Goal: Task Accomplishment & Management: Complete application form

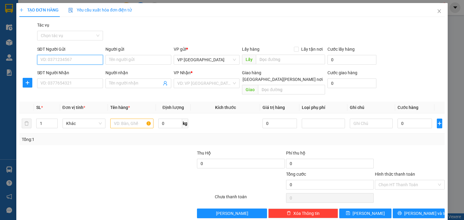
click at [84, 60] on input "SĐT Người Gửi" at bounding box center [70, 60] width 66 height 10
type input "0888015075"
click at [87, 73] on div "0888015075 - Chị Hằng" at bounding box center [69, 72] width 58 height 7
type input "Chị Hằng"
type input "0888015075"
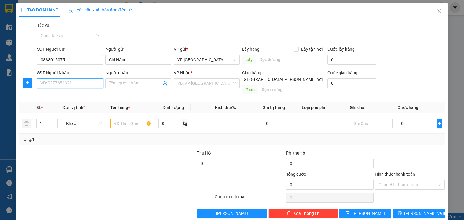
click at [83, 85] on input "SĐT Người Nhận" at bounding box center [70, 83] width 66 height 10
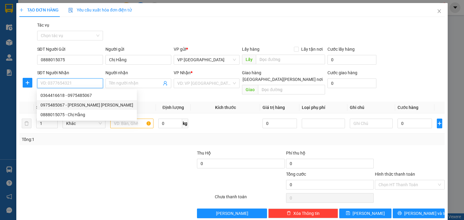
click at [86, 105] on div "0975485067 - Ngô Sỹ Châu" at bounding box center [86, 105] width 93 height 7
type input "0975485067"
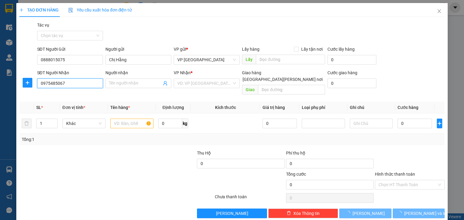
type input "Ngô Sỹ Châu"
type input "Chợ Rạng, Thanh Chương"
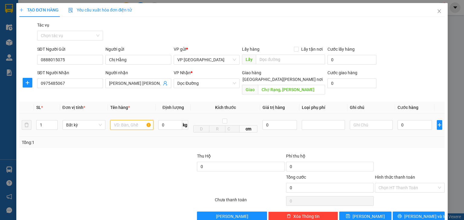
click at [134, 121] on input "text" at bounding box center [131, 125] width 43 height 10
type input "c"
type input "xốp,ct"
type input "2"
click at [55, 122] on span "up" at bounding box center [55, 124] width 4 height 4
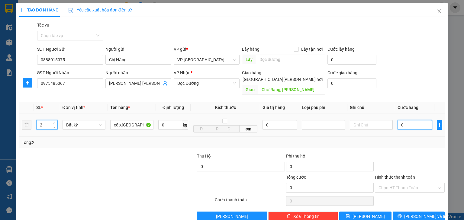
click at [408, 120] on input "0" at bounding box center [414, 125] width 34 height 10
type input "1"
type input "10"
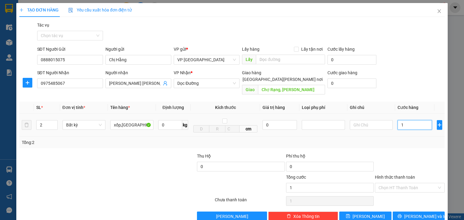
type input "10"
type input "100"
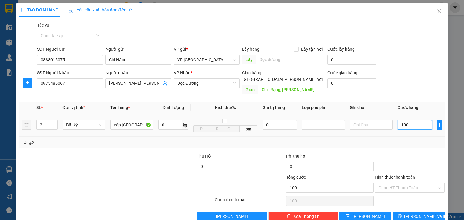
type input "1.000"
type input "10.000"
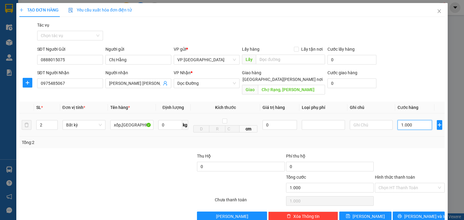
type input "10.000"
type input "100.000"
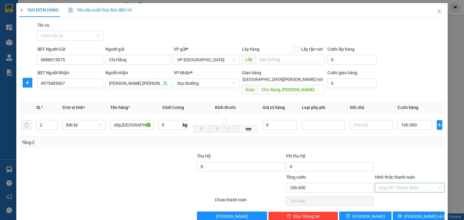
click at [402, 183] on input "Hình thức thanh toán" at bounding box center [407, 187] width 58 height 9
click at [403, 193] on div "Tại văn phòng" at bounding box center [406, 193] width 62 height 7
type input "0"
click at [401, 214] on icon "printer" at bounding box center [399, 216] width 4 height 4
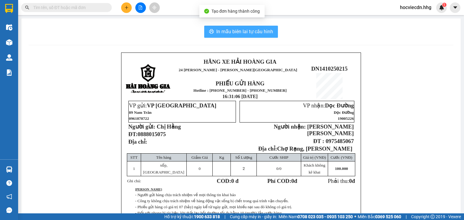
click at [245, 29] on span "In mẫu biên lai tự cấu hình" at bounding box center [244, 32] width 57 height 8
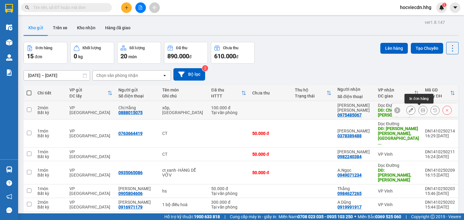
click at [420, 112] on icon at bounding box center [422, 110] width 4 height 4
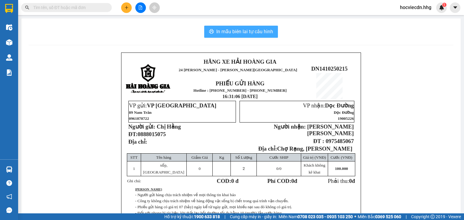
click at [258, 35] on span "In mẫu biên lai tự cấu hình" at bounding box center [244, 32] width 57 height 8
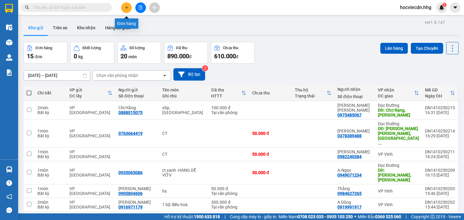
click at [129, 5] on button at bounding box center [126, 7] width 11 height 11
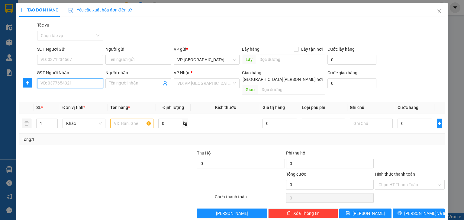
click at [86, 82] on input "SĐT Người Nhận" at bounding box center [70, 83] width 66 height 10
click at [82, 83] on input "0974882099" at bounding box center [70, 83] width 66 height 10
type input "0974882099"
click at [193, 83] on input "search" at bounding box center [204, 83] width 54 height 9
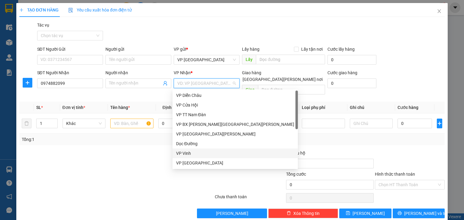
click at [190, 155] on div "VP Vinh" at bounding box center [235, 153] width 118 height 7
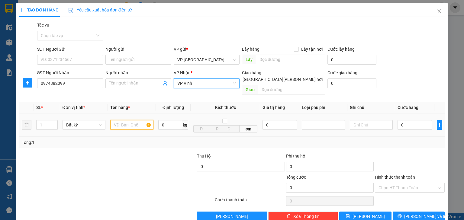
click at [126, 120] on input "text" at bounding box center [131, 125] width 43 height 10
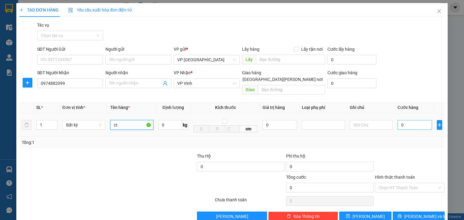
type input "ct"
click at [417, 120] on input "0" at bounding box center [414, 125] width 34 height 10
type input "5"
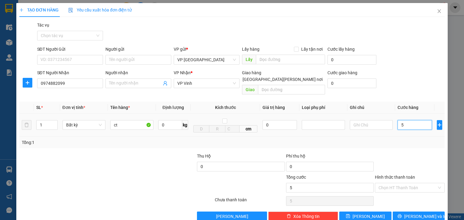
type input "50"
type input "500"
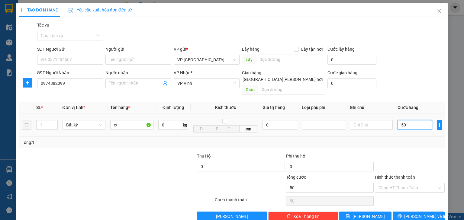
type input "500"
type input "5.000"
type input "50.000"
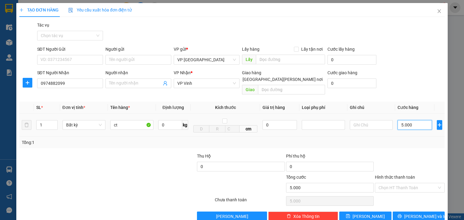
type input "50.000"
drag, startPoint x: 413, startPoint y: 123, endPoint x: 413, endPoint y: 159, distance: 36.5
type input "50.000"
drag, startPoint x: 413, startPoint y: 159, endPoint x: 408, endPoint y: 183, distance: 24.0
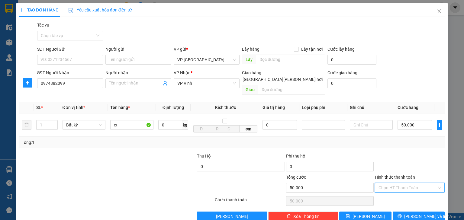
click at [408, 183] on input "Hình thức thanh toán" at bounding box center [407, 187] width 58 height 9
click at [401, 195] on div "Tại văn phòng" at bounding box center [406, 193] width 62 height 7
type input "0"
click at [403, 212] on button "[PERSON_NAME] và In" at bounding box center [418, 217] width 52 height 10
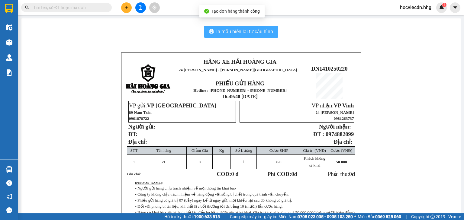
click at [261, 35] on button "In mẫu biên lai tự cấu hình" at bounding box center [241, 32] width 74 height 12
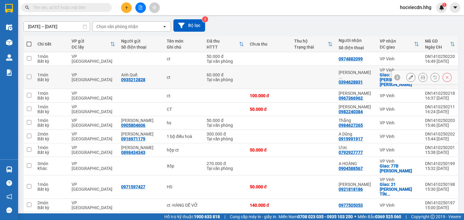
scroll to position [62, 0]
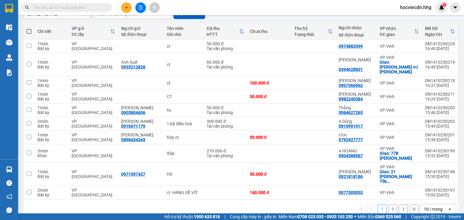
click at [439, 204] on div "10 / trang" at bounding box center [433, 209] width 27 height 10
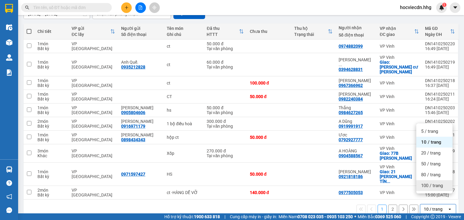
click at [431, 185] on span "100 / trang" at bounding box center [432, 186] width 22 height 6
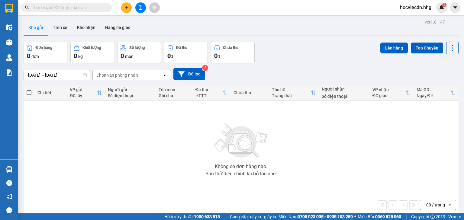
scroll to position [0, 0]
click at [128, 11] on button at bounding box center [126, 7] width 11 height 11
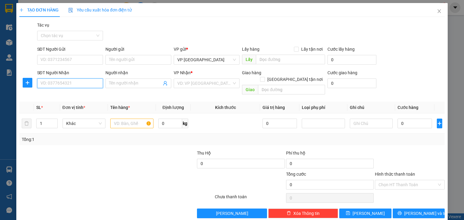
click at [81, 82] on input "SĐT Người Nhận" at bounding box center [70, 83] width 66 height 10
type input "0984980189"
click at [91, 93] on div "0984980189 - Nha khoa Hùng" at bounding box center [69, 95] width 58 height 7
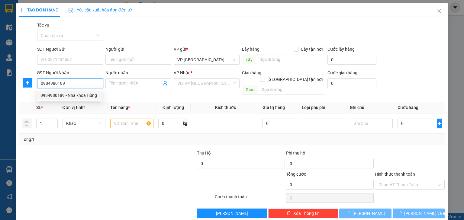
type input "Nha khoa Hùng"
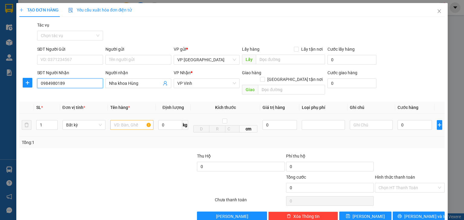
type input "0984980189"
click at [137, 120] on input "text" at bounding box center [131, 125] width 43 height 10
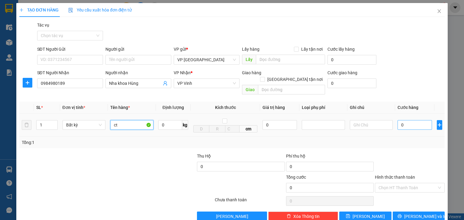
type input "ct"
click at [409, 120] on input "0" at bounding box center [414, 125] width 34 height 10
type input "4"
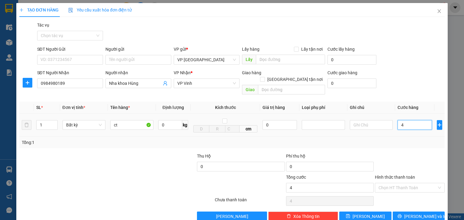
type input "40"
type input "400"
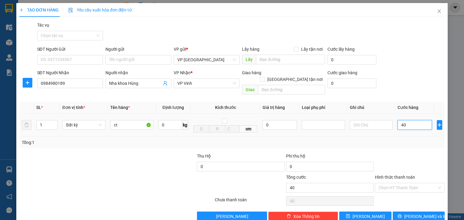
type input "400"
type input "4.000"
type input "40.000"
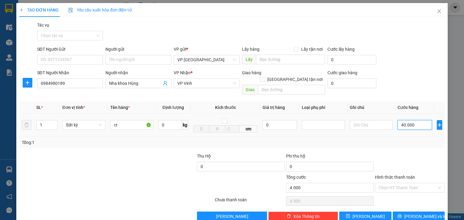
type input "40.000"
click at [412, 183] on input "Hình thức thanh toán" at bounding box center [407, 187] width 58 height 9
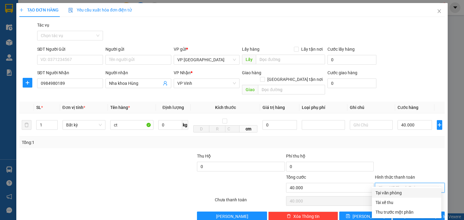
click at [409, 193] on div "Tại văn phòng" at bounding box center [406, 193] width 62 height 7
type input "0"
click at [408, 212] on button "[PERSON_NAME] và In" at bounding box center [418, 217] width 52 height 10
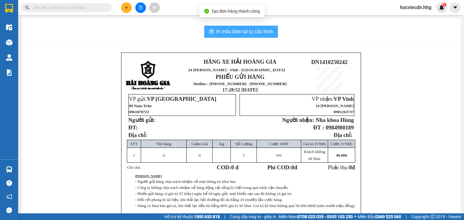
click at [250, 33] on span "In mẫu biên lai tự cấu hình" at bounding box center [244, 32] width 57 height 8
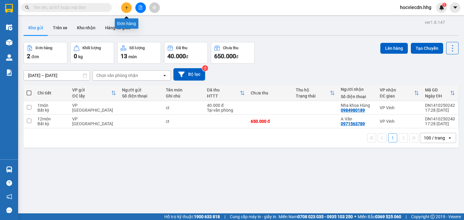
click at [126, 8] on icon "plus" at bounding box center [126, 7] width 0 height 3
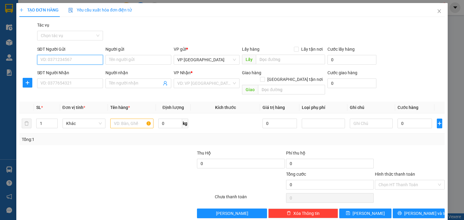
click at [86, 58] on input "SĐT Người Gửi" at bounding box center [70, 60] width 66 height 10
type input "0905443789"
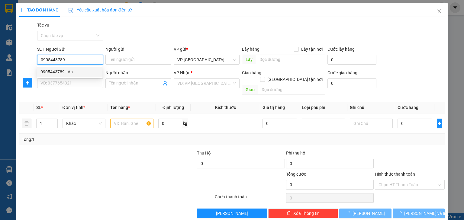
click at [87, 70] on div "0905443789 - An" at bounding box center [69, 72] width 58 height 7
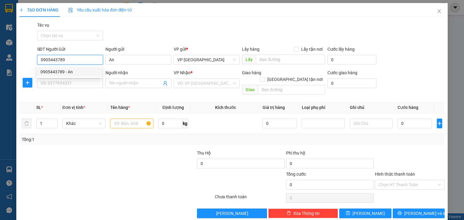
type input "An"
type input "0905443789"
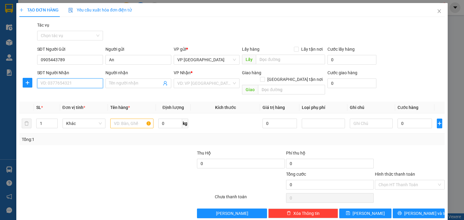
click at [75, 87] on input "SĐT Người Nhận" at bounding box center [70, 83] width 66 height 10
type input "0366200990"
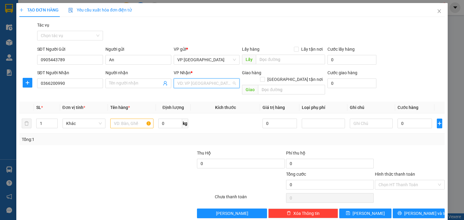
click at [217, 82] on input "search" at bounding box center [204, 83] width 54 height 9
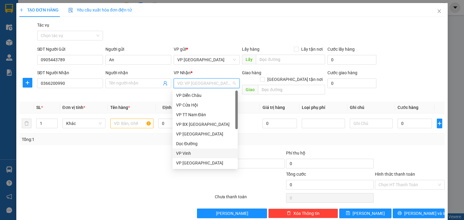
click at [202, 153] on div "VP Vinh" at bounding box center [205, 153] width 58 height 7
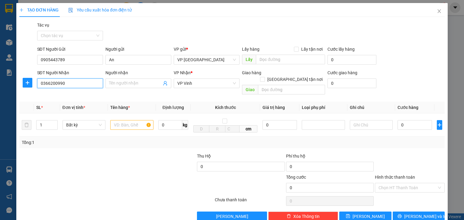
click at [71, 86] on input "0366200990" at bounding box center [70, 83] width 66 height 10
click at [126, 121] on input "text" at bounding box center [131, 125] width 43 height 10
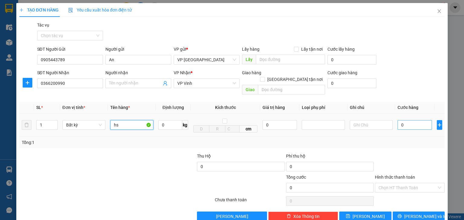
type input "hs"
click at [408, 122] on input "0" at bounding box center [414, 125] width 34 height 10
type input "5"
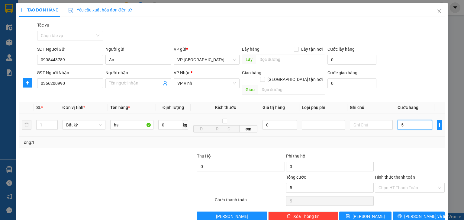
type input "50"
type input "500"
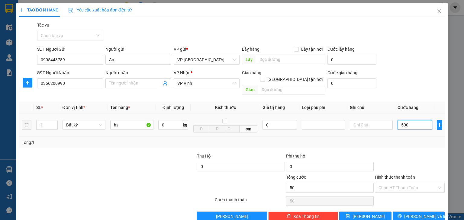
type input "500"
type input "5.000"
type input "50.000"
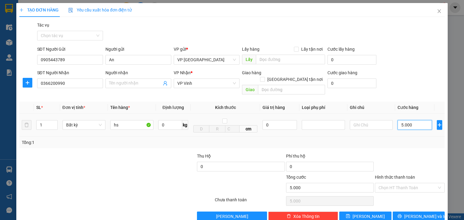
type input "50.000"
click at [414, 213] on span "[PERSON_NAME] và In" at bounding box center [425, 216] width 42 height 7
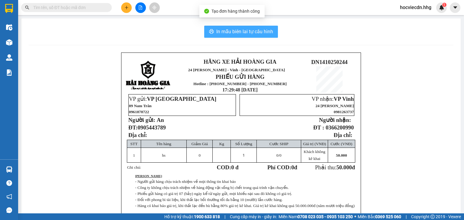
click at [241, 34] on span "In mẫu biên lai tự cấu hình" at bounding box center [244, 32] width 57 height 8
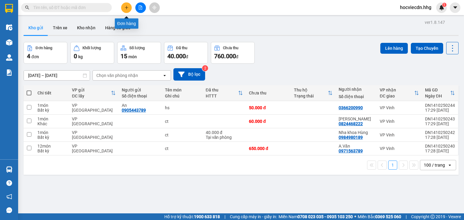
click at [129, 7] on button at bounding box center [126, 7] width 11 height 11
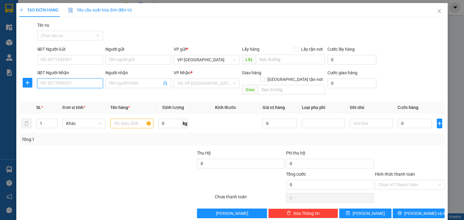
click at [82, 85] on input "SĐT Người Nhận" at bounding box center [70, 83] width 66 height 10
click at [92, 94] on div "0971033367 - Quyên." at bounding box center [69, 95] width 58 height 7
type input "0971033367"
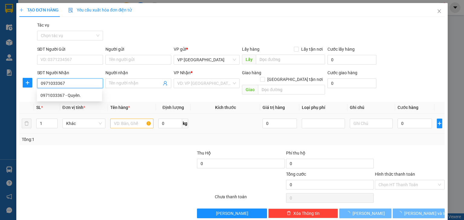
type input "Quyên."
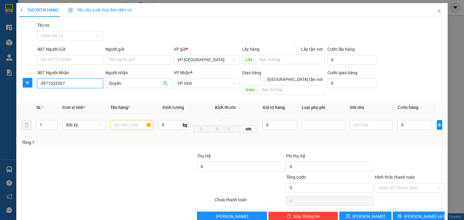
type input "0971033367"
click at [126, 121] on input "text" at bounding box center [131, 125] width 43 height 10
type input "t"
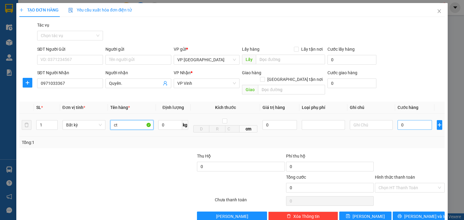
type input "ct"
click at [415, 121] on input "0" at bounding box center [414, 125] width 34 height 10
type input "1"
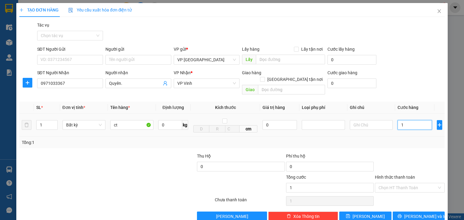
type input "10"
type input "100"
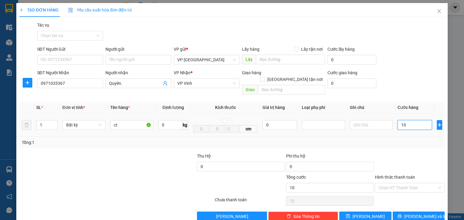
type input "100"
type input "1.000"
type input "10.000"
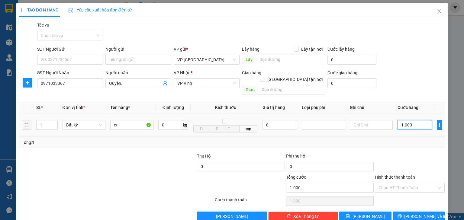
type input "10.000"
type input "100.000"
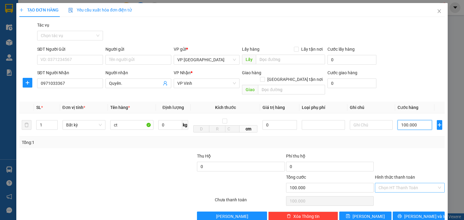
type input "100.000"
click at [391, 183] on input "Hình thức thanh toán" at bounding box center [407, 187] width 58 height 9
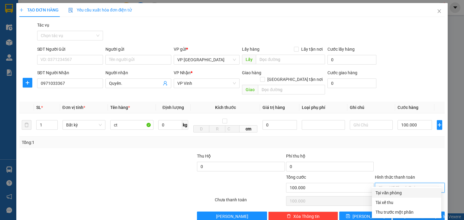
click at [390, 192] on div "Tại văn phòng" at bounding box center [406, 193] width 62 height 7
type input "0"
click at [413, 213] on span "[PERSON_NAME] và In" at bounding box center [425, 216] width 42 height 7
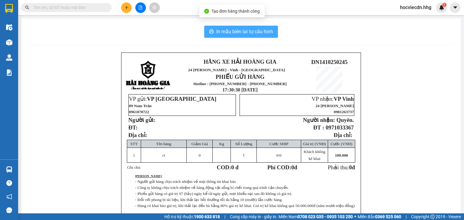
click at [254, 35] on span "In mẫu biên lai tự cấu hình" at bounding box center [244, 32] width 57 height 8
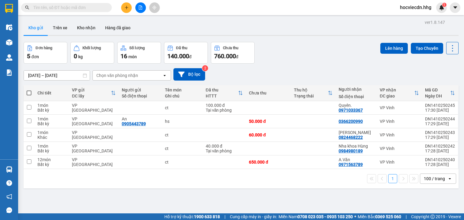
click at [127, 6] on icon "plus" at bounding box center [126, 7] width 4 height 4
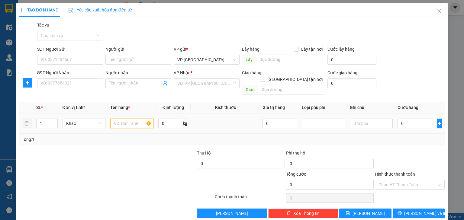
click at [141, 120] on input "text" at bounding box center [131, 124] width 43 height 10
click at [79, 85] on input "SĐT Người Nhận" at bounding box center [70, 83] width 66 height 10
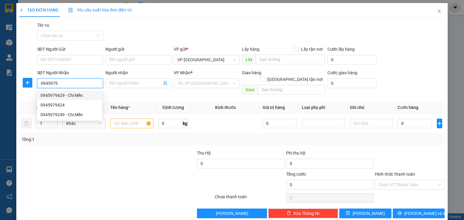
click at [80, 94] on div "0945979429 - Chị Mến." at bounding box center [69, 95] width 58 height 7
type input "0945979429"
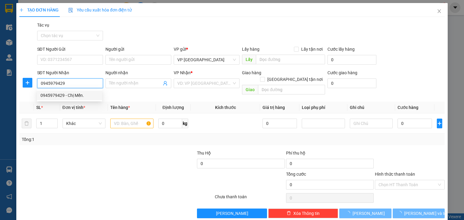
type input "Chị Mến."
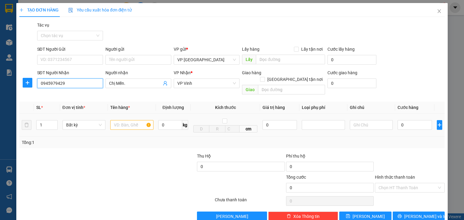
type input "0945979429"
click at [139, 120] on input "text" at bounding box center [131, 125] width 43 height 10
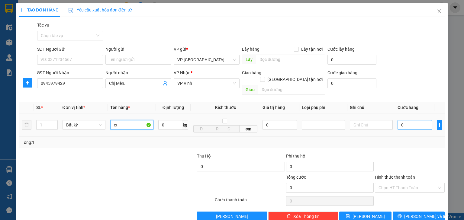
type input "ct"
click at [403, 120] on input "0" at bounding box center [414, 125] width 34 height 10
type input "9"
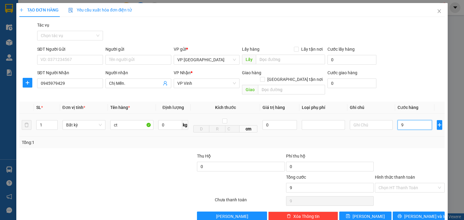
type input "90"
type input "900"
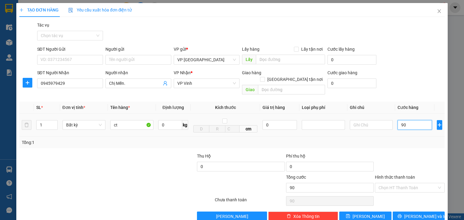
type input "900"
type input "9.000"
type input "90.000"
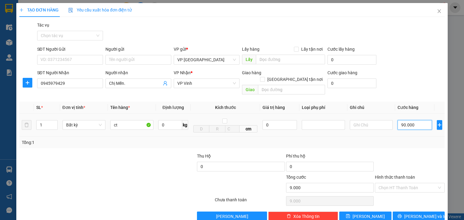
type input "90.000"
click at [414, 213] on span "[PERSON_NAME] và In" at bounding box center [425, 216] width 42 height 7
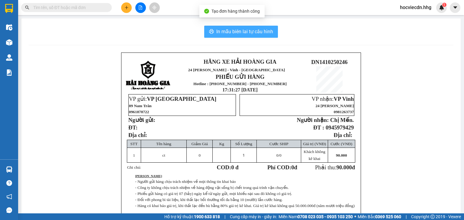
click at [254, 35] on span "In mẫu biên lai tự cấu hình" at bounding box center [244, 32] width 57 height 8
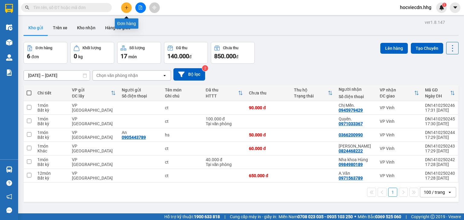
click at [126, 4] on button at bounding box center [126, 7] width 11 height 11
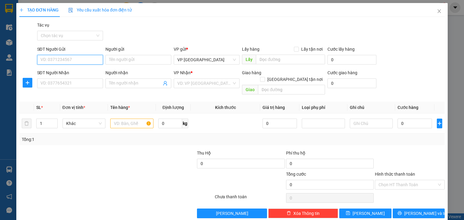
click at [84, 56] on input "SĐT Người Gửi" at bounding box center [70, 60] width 66 height 10
type input "0935858480"
click at [84, 72] on div "0935858480 - [PERSON_NAME]" at bounding box center [69, 72] width 59 height 7
type input "[PERSON_NAME]"
type input "0935858480"
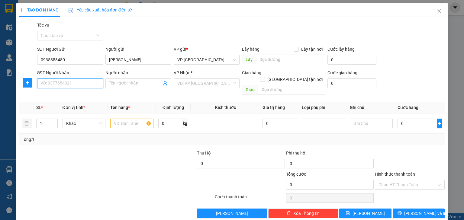
click at [83, 84] on input "SĐT Người Nhận" at bounding box center [70, 83] width 66 height 10
type input "0912448484"
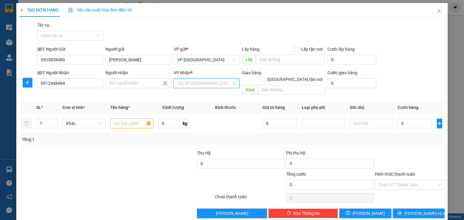
click at [215, 85] on input "search" at bounding box center [204, 83] width 54 height 9
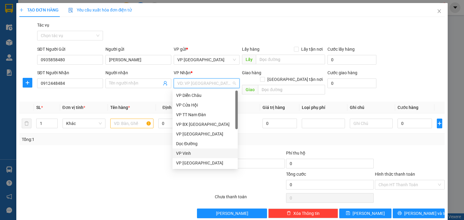
click at [203, 153] on div "VP Vinh" at bounding box center [205, 153] width 58 height 7
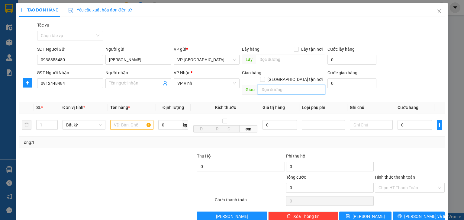
click at [291, 85] on input "text" at bounding box center [291, 90] width 67 height 10
click at [264, 77] on input "[GEOGRAPHIC_DATA] tận nơi" at bounding box center [262, 79] width 4 height 4
checkbox input "true"
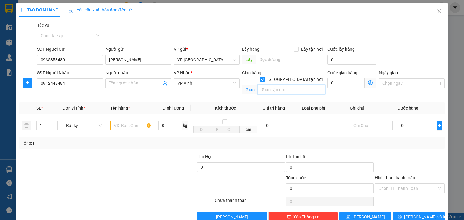
click at [288, 85] on input "text" at bounding box center [291, 90] width 67 height 10
type input "[STREET_ADDRESS][PERSON_NAME] [GEOGRAPHIC_DATA], [GEOGRAPHIC_DATA]"
click at [135, 126] on input "text" at bounding box center [131, 126] width 43 height 10
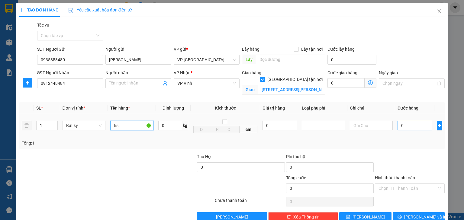
type input "hs"
click at [405, 127] on input "0" at bounding box center [414, 126] width 34 height 10
click at [340, 82] on input "0" at bounding box center [345, 83] width 37 height 10
type input "2"
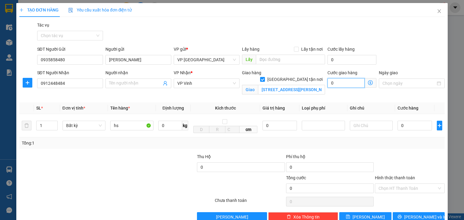
type input "2"
type input "20"
type input "200"
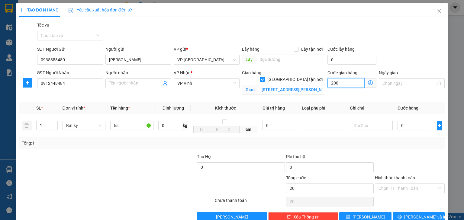
type input "200"
type input "2.000"
type input "20.000"
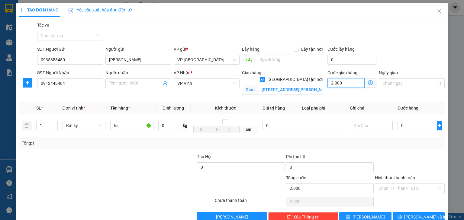
type input "20.000"
click at [410, 126] on input "0" at bounding box center [414, 126] width 34 height 10
type input "5"
type input "20.005"
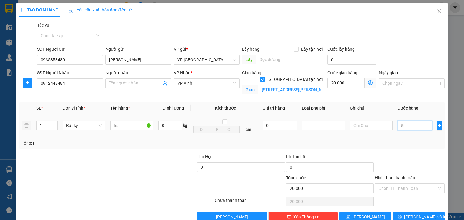
type input "20.005"
type input "50"
type input "20.050"
type input "500"
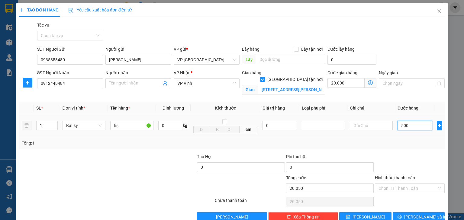
type input "20.500"
type input "5.000"
type input "25.000"
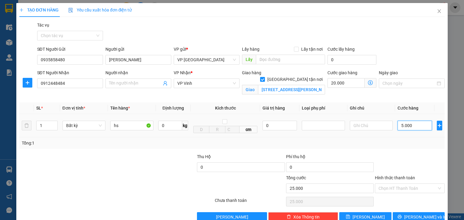
type input "50.000"
type input "70.000"
type input "50.000"
click at [406, 187] on input "Hình thức thanh toán" at bounding box center [407, 188] width 58 height 9
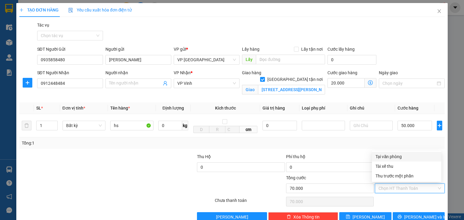
click at [392, 158] on div "Tại văn phòng" at bounding box center [406, 156] width 62 height 7
type input "0"
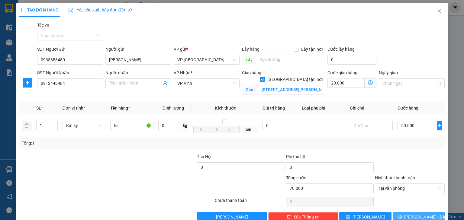
click at [403, 215] on button "[PERSON_NAME] và In" at bounding box center [418, 217] width 52 height 10
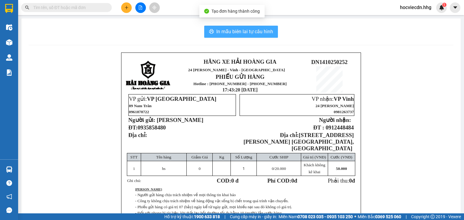
click at [231, 30] on span "In mẫu biên lai tự cấu hình" at bounding box center [244, 32] width 57 height 8
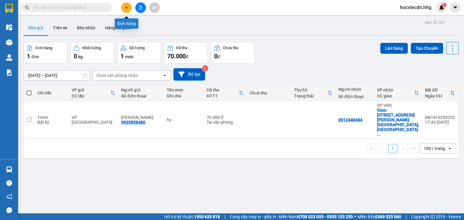
click at [124, 5] on icon "plus" at bounding box center [126, 7] width 4 height 4
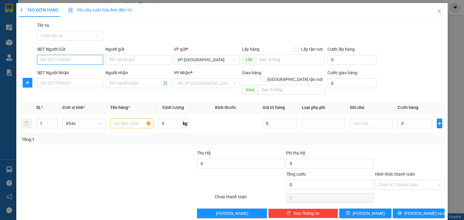
click at [75, 61] on input "SĐT Người Gửi" at bounding box center [70, 60] width 66 height 10
click at [69, 69] on div "0915468385" at bounding box center [69, 72] width 58 height 7
type input "0915468385"
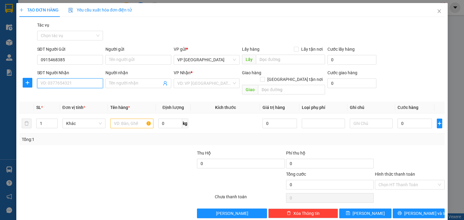
click at [72, 83] on input "SĐT Người Nhận" at bounding box center [70, 83] width 66 height 10
click at [77, 93] on div "0857761234 - [PERSON_NAME]" at bounding box center [69, 95] width 59 height 7
type input "0857761234"
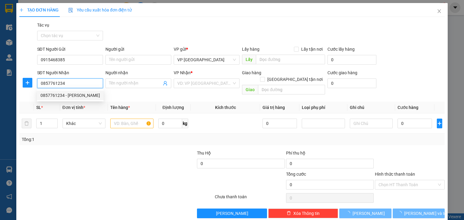
type input "[PERSON_NAME]"
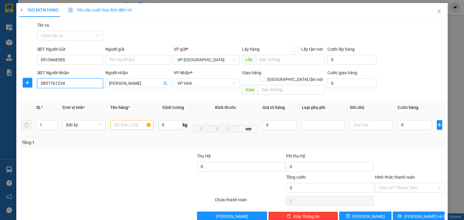
type input "0857761234"
click at [136, 120] on input "text" at bounding box center [131, 125] width 43 height 10
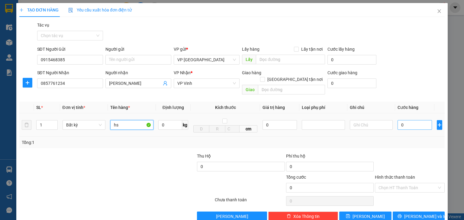
type input "hs"
click at [406, 120] on input "0" at bounding box center [414, 125] width 34 height 10
type input "5"
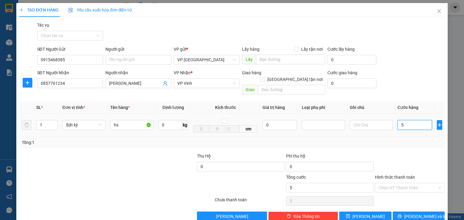
type input "50"
type input "500"
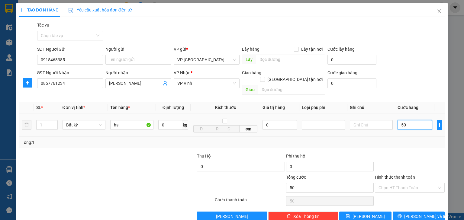
type input "500"
type input "5.000"
type input "50.000"
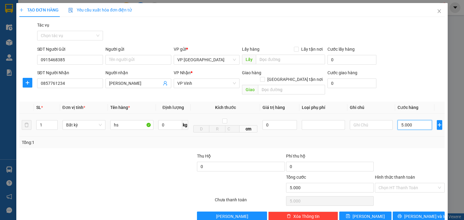
type input "50.000"
click at [408, 212] on button "[PERSON_NAME] và In" at bounding box center [418, 217] width 52 height 10
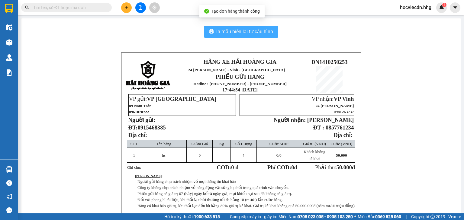
click at [237, 31] on span "In mẫu biên lai tự cấu hình" at bounding box center [244, 32] width 57 height 8
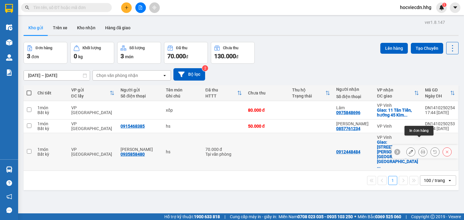
click at [420, 150] on icon at bounding box center [422, 152] width 4 height 4
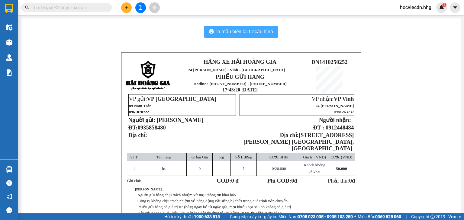
click at [251, 31] on span "In mẫu biên lai tự cấu hình" at bounding box center [244, 32] width 57 height 8
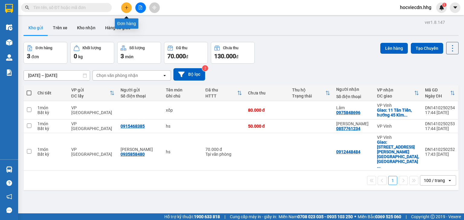
click at [124, 8] on icon "plus" at bounding box center [126, 7] width 4 height 4
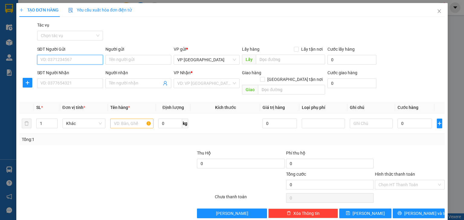
click at [81, 57] on input "SĐT Người Gửi" at bounding box center [70, 60] width 66 height 10
click at [90, 68] on div "0347957777 - Cty KASAI" at bounding box center [69, 72] width 65 height 10
type input "0347957777"
type input "Cty KASAI"
type input "0347957777"
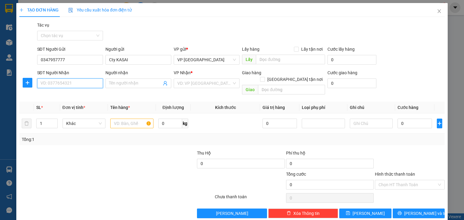
click at [93, 84] on input "SĐT Người Nhận" at bounding box center [70, 83] width 66 height 10
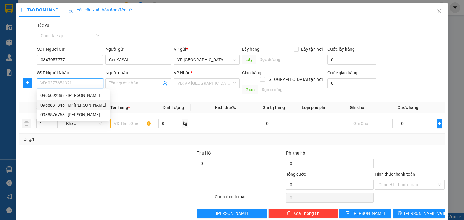
click at [88, 105] on div "0968831346 - Mr [PERSON_NAME]" at bounding box center [72, 105] width 65 height 7
type input "0968831346"
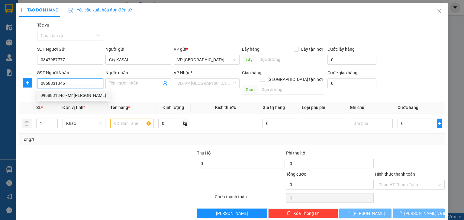
type input "Mr [PERSON_NAME]"
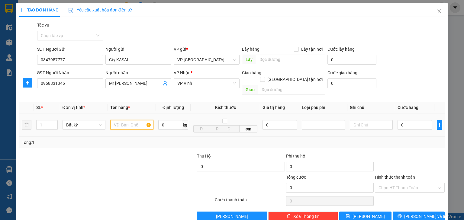
click at [120, 120] on input "text" at bounding box center [131, 125] width 43 height 10
type input "hs"
click at [401, 120] on input "0" at bounding box center [414, 125] width 34 height 10
type input "5"
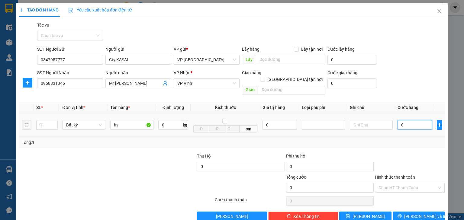
type input "5"
type input "50"
type input "500"
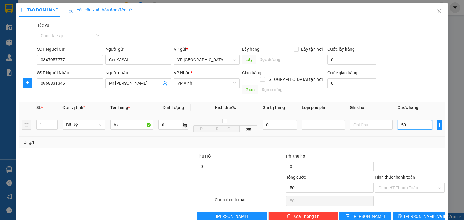
type input "500"
type input "5.000"
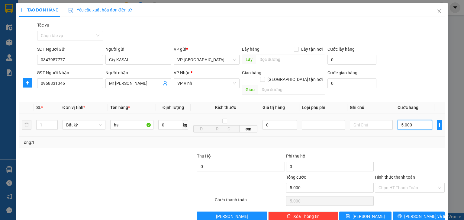
type input "50.000"
click at [401, 214] on icon "printer" at bounding box center [399, 216] width 4 height 4
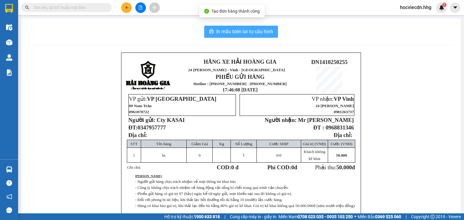
click at [228, 32] on span "In mẫu biên lai tự cấu hình" at bounding box center [244, 32] width 57 height 8
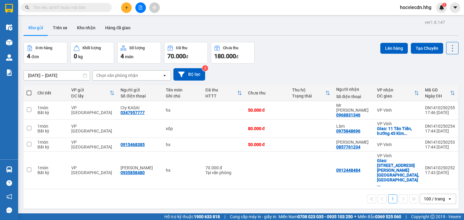
click at [125, 9] on icon "plus" at bounding box center [126, 7] width 4 height 4
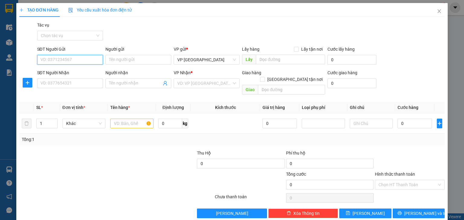
click at [89, 60] on input "SĐT Người Gửi" at bounding box center [70, 60] width 66 height 10
click at [94, 61] on input "SĐT Người Gửi" at bounding box center [70, 60] width 66 height 10
click at [88, 63] on input "SĐT Người Gửi" at bounding box center [70, 60] width 66 height 10
type input "0559935407"
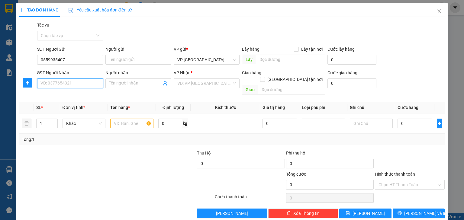
click at [82, 83] on input "SĐT Người Nhận" at bounding box center [70, 83] width 66 height 10
type input "0859344105"
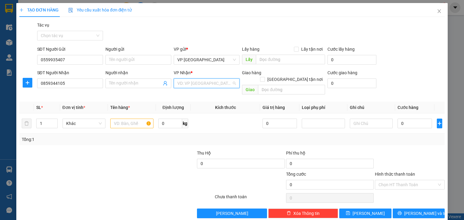
click at [210, 86] on input "search" at bounding box center [204, 83] width 54 height 9
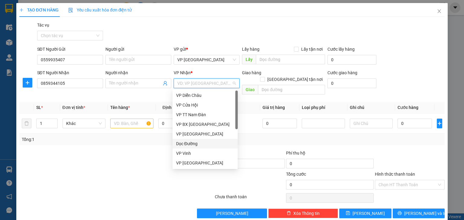
click at [199, 142] on div "Dọc Đường" at bounding box center [205, 143] width 58 height 7
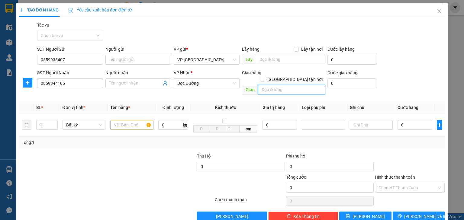
click at [295, 86] on input "text" at bounding box center [291, 90] width 67 height 10
type input "[GEOGRAPHIC_DATA], [GEOGRAPHIC_DATA]"
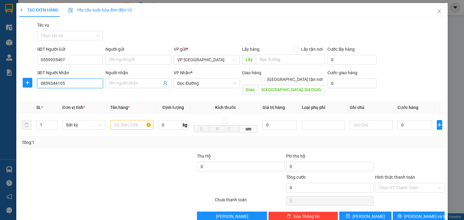
click at [47, 84] on input "0859344105" at bounding box center [70, 83] width 66 height 10
click at [54, 83] on input "0859344105" at bounding box center [70, 83] width 66 height 10
click at [58, 85] on input "0859344105" at bounding box center [70, 83] width 66 height 10
click at [69, 84] on input "0859344105" at bounding box center [70, 83] width 66 height 10
click at [117, 120] on input "text" at bounding box center [131, 125] width 43 height 10
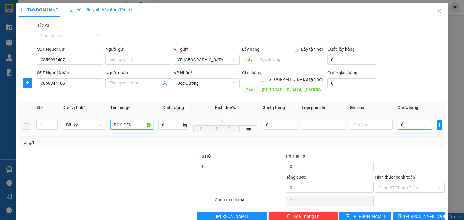
type input "BỌC ĐEN"
click at [411, 120] on input "0" at bounding box center [414, 125] width 34 height 10
type input "6"
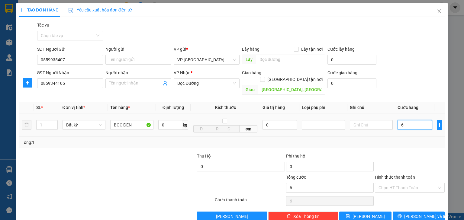
type input "60"
type input "600"
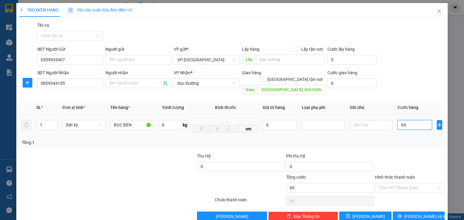
type input "600"
type input "6.000"
type input "60.000"
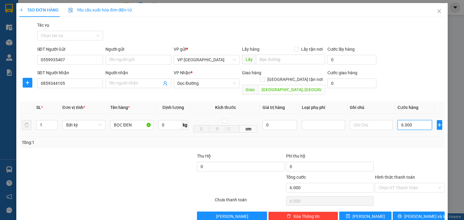
type input "60.000"
click at [414, 213] on span "[PERSON_NAME] và In" at bounding box center [425, 216] width 42 height 7
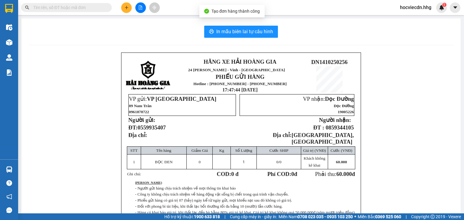
click at [247, 25] on div "In mẫu biên lai tự cấu hình HÃNG XE HẢI HOÀNG GIA 24 [PERSON_NAME] - Nghệ An PH…" at bounding box center [240, 143] width 439 height 251
click at [247, 29] on span "In mẫu biên lai tự cấu hình" at bounding box center [244, 32] width 57 height 8
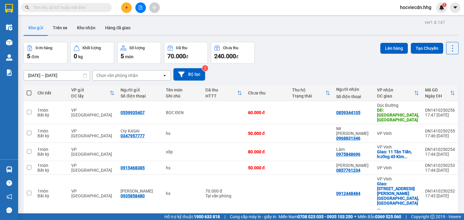
click at [124, 8] on icon "plus" at bounding box center [126, 7] width 4 height 4
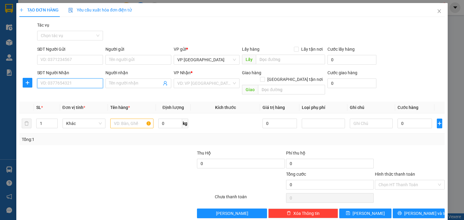
click at [78, 83] on input "SĐT Người Nhận" at bounding box center [70, 83] width 66 height 10
type input "0985415437"
click at [71, 97] on div "0985415437 - A Tùng" at bounding box center [69, 95] width 58 height 7
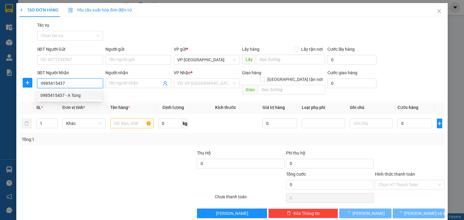
type input "A Tùng"
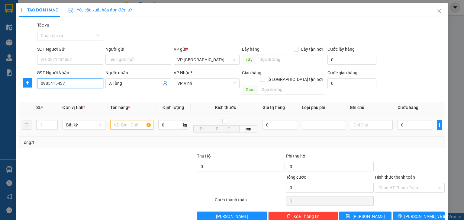
type input "0985415437"
click at [146, 120] on input "text" at bounding box center [131, 125] width 43 height 10
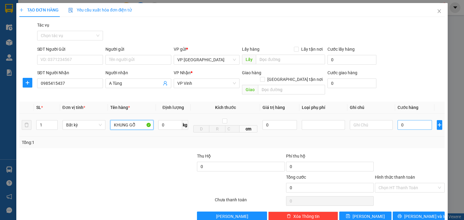
type input "KHUNG GỖ"
click at [406, 120] on input "0" at bounding box center [414, 125] width 34 height 10
type input "1"
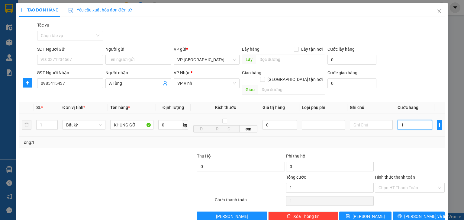
type input "10"
type input "100"
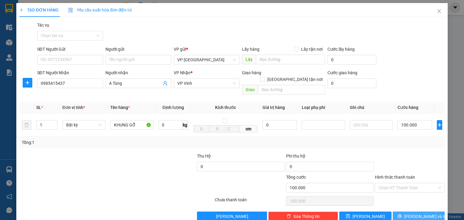
click at [414, 213] on span "[PERSON_NAME] và In" at bounding box center [425, 216] width 42 height 7
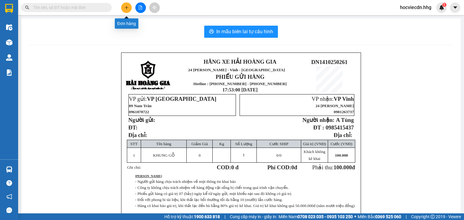
click at [124, 8] on icon "plus" at bounding box center [126, 7] width 4 height 4
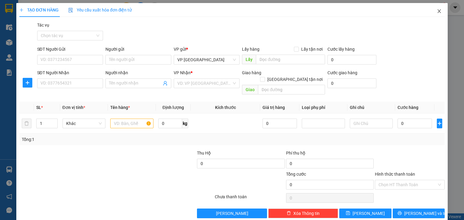
click at [437, 12] on icon "close" at bounding box center [438, 11] width 5 height 5
click at [435, 14] on span "Close" at bounding box center [438, 11] width 17 height 17
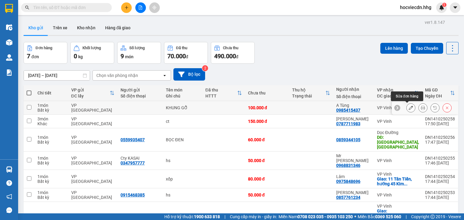
click at [408, 107] on icon at bounding box center [410, 108] width 4 height 4
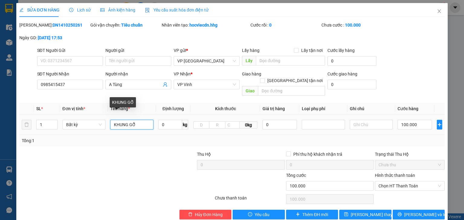
click at [141, 120] on input "KHUNG GỖ" at bounding box center [131, 125] width 43 height 10
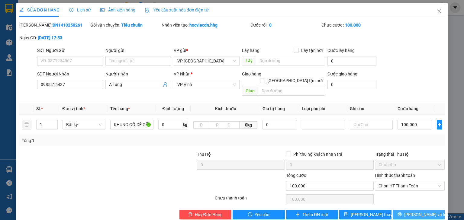
click at [401, 212] on icon "printer" at bounding box center [399, 214] width 4 height 4
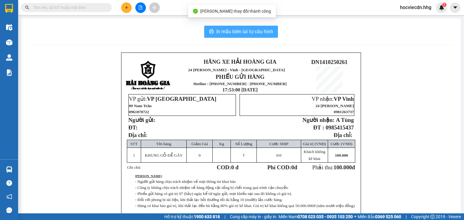
click at [243, 32] on span "In mẫu biên lai tự cấu hình" at bounding box center [244, 32] width 57 height 8
